Goal: Find specific page/section: Find specific page/section

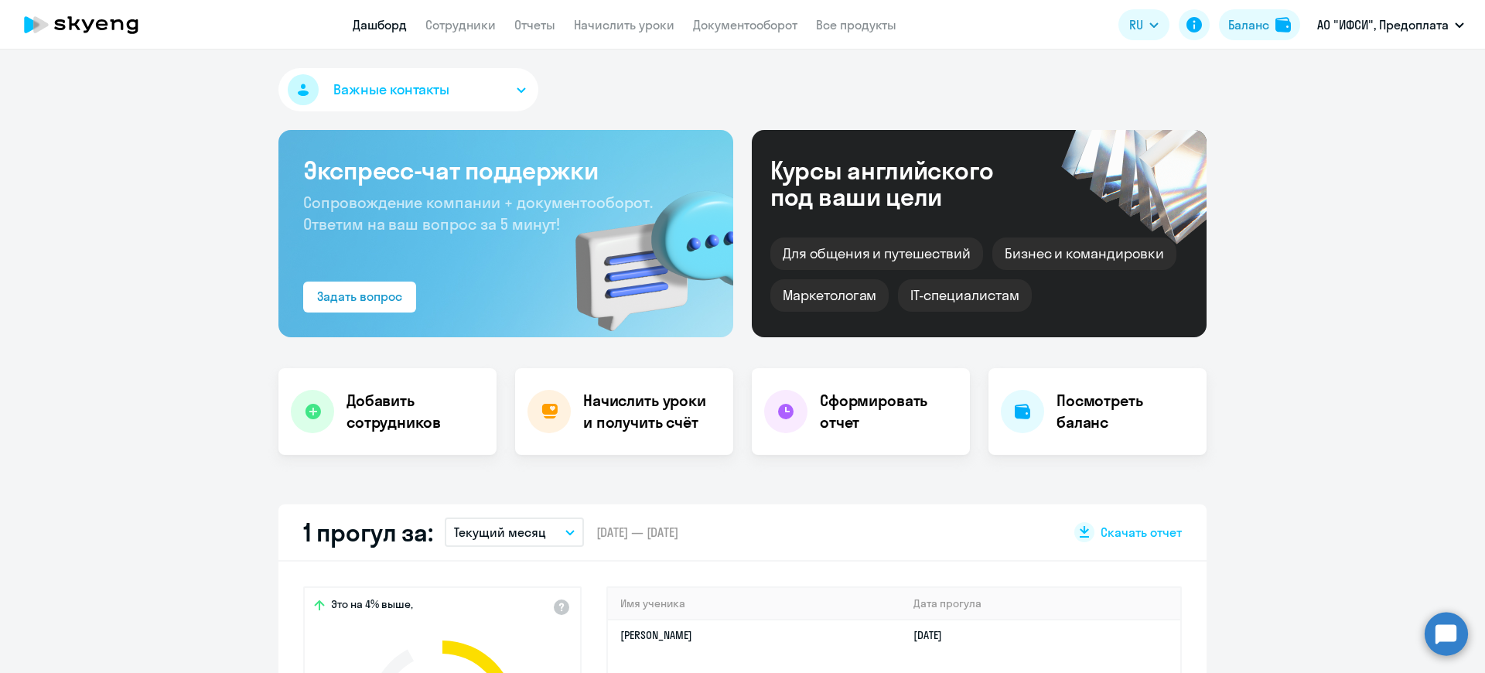
select select "30"
click at [469, 22] on link "Сотрудники" at bounding box center [460, 24] width 70 height 15
select select "30"
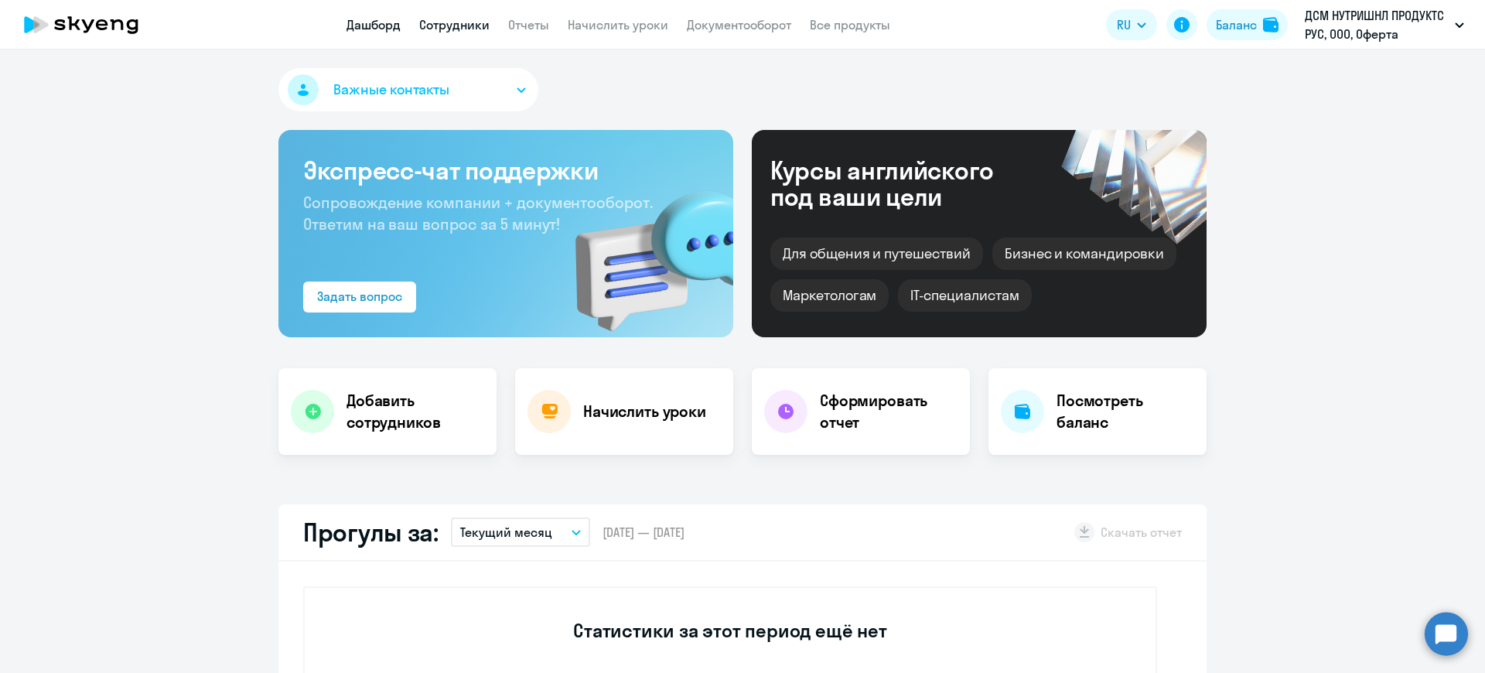
click at [460, 24] on link "Сотрудники" at bounding box center [454, 24] width 70 height 15
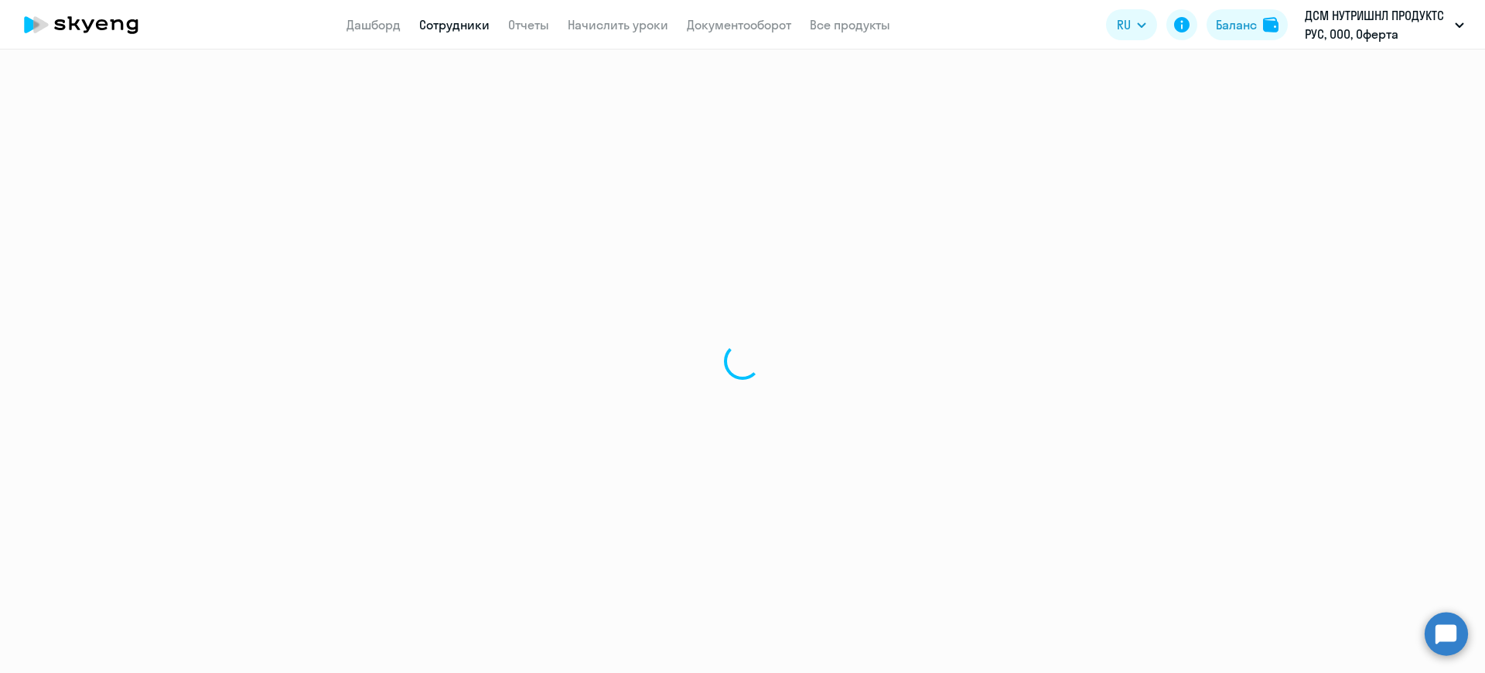
select select "30"
